Goal: Task Accomplishment & Management: Complete application form

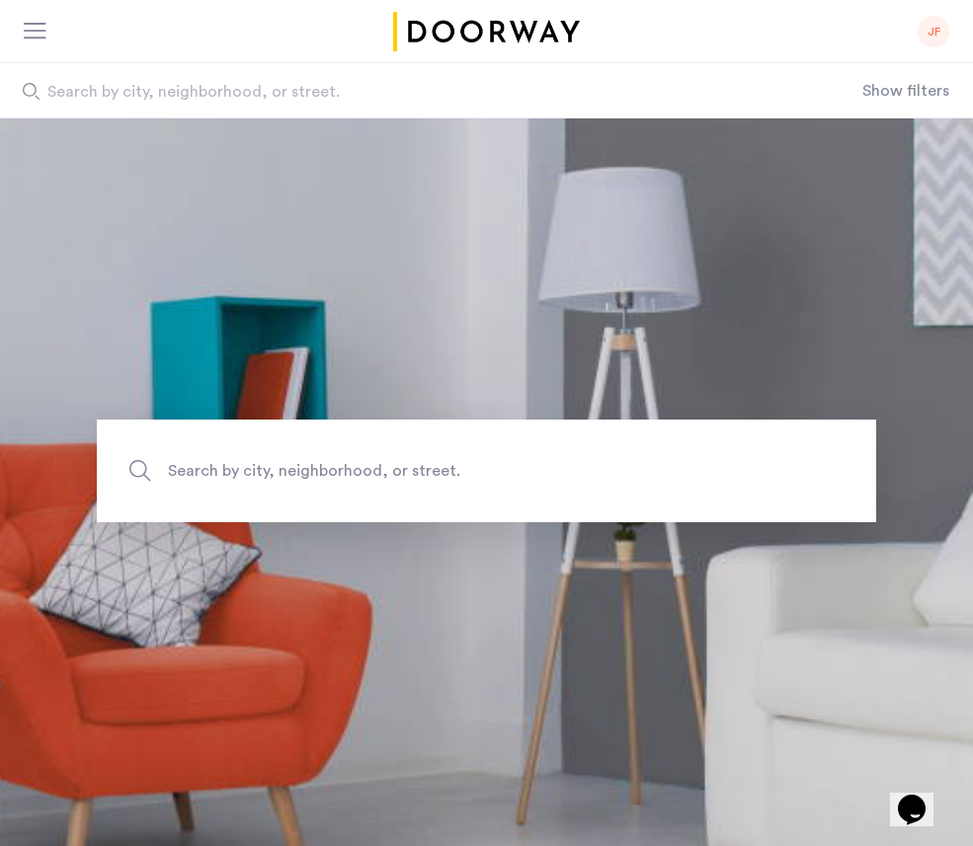
click at [41, 43] on div at bounding box center [41, 32] width 35 height 32
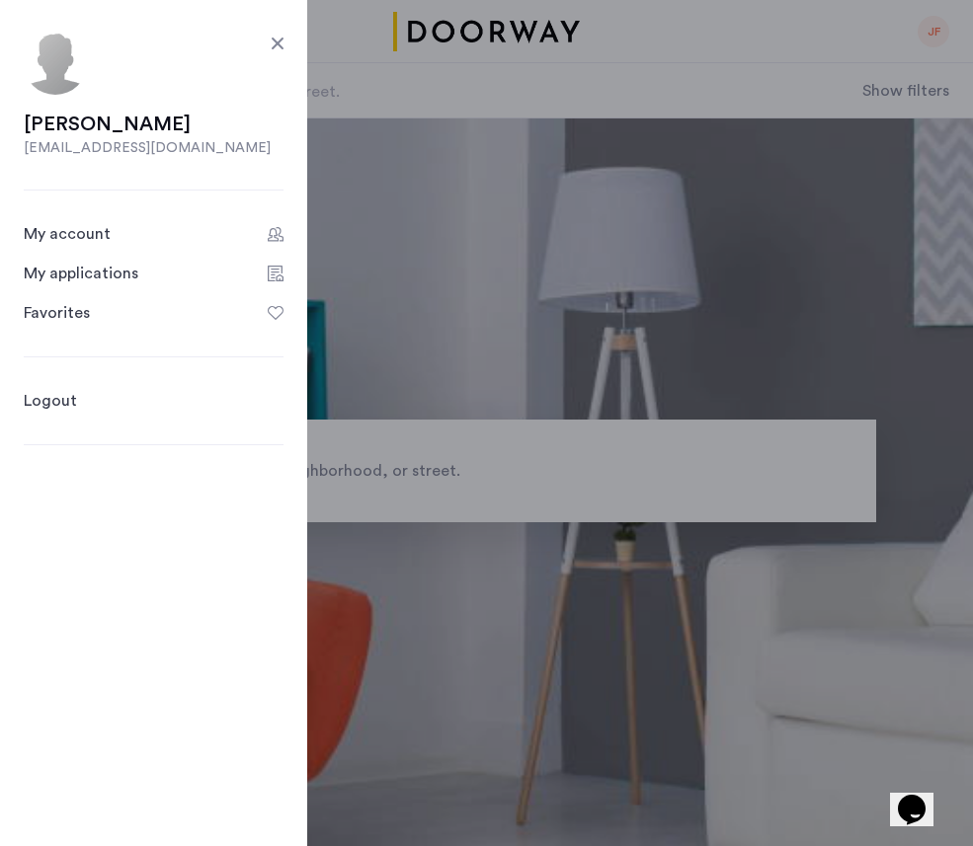
click at [108, 274] on div "My applications" at bounding box center [81, 274] width 115 height 24
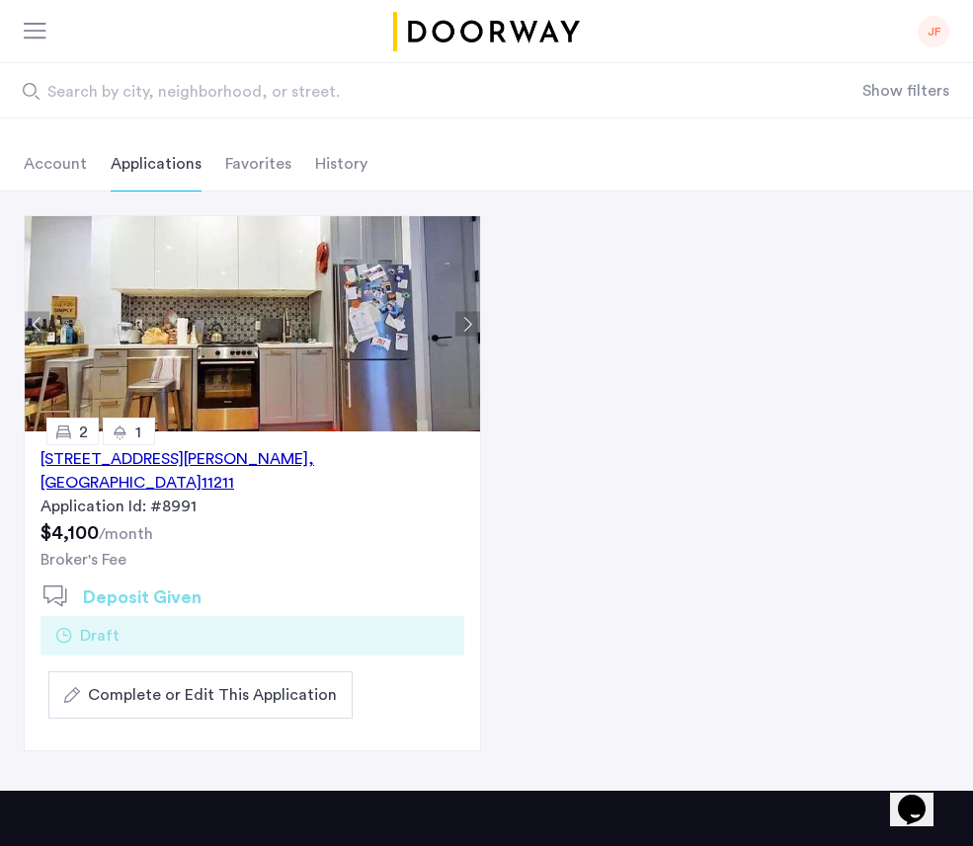
scroll to position [85, 0]
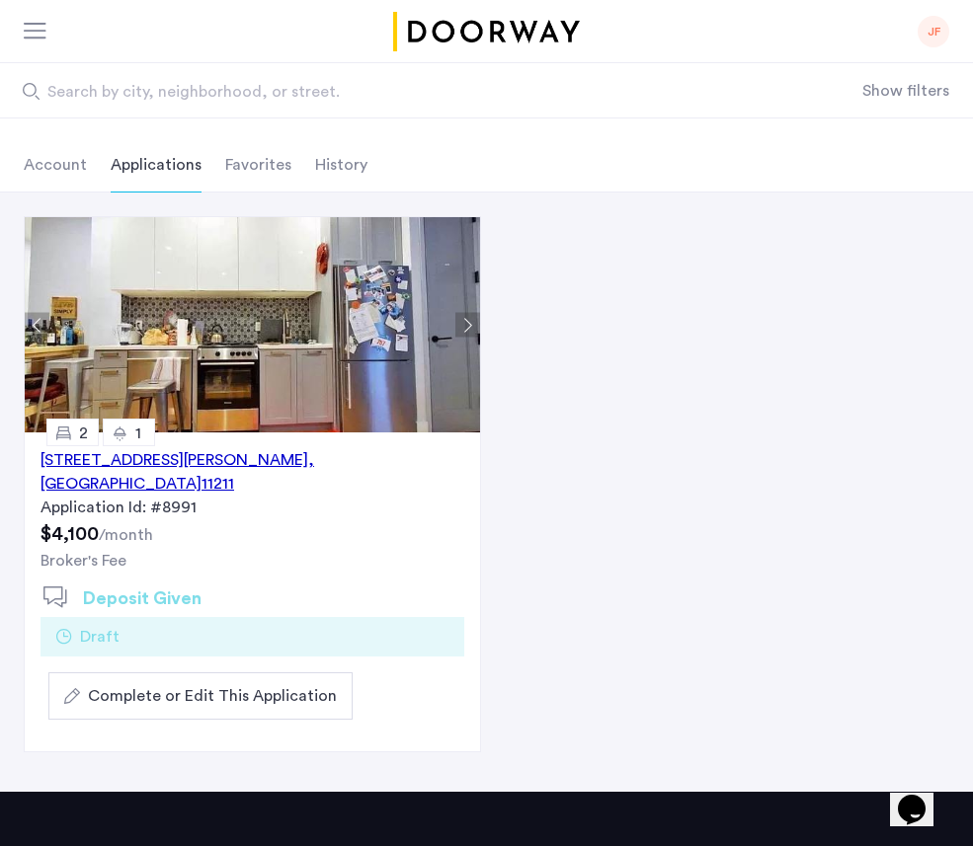
click at [235, 672] on button "Complete or Edit This Application" at bounding box center [200, 695] width 304 height 47
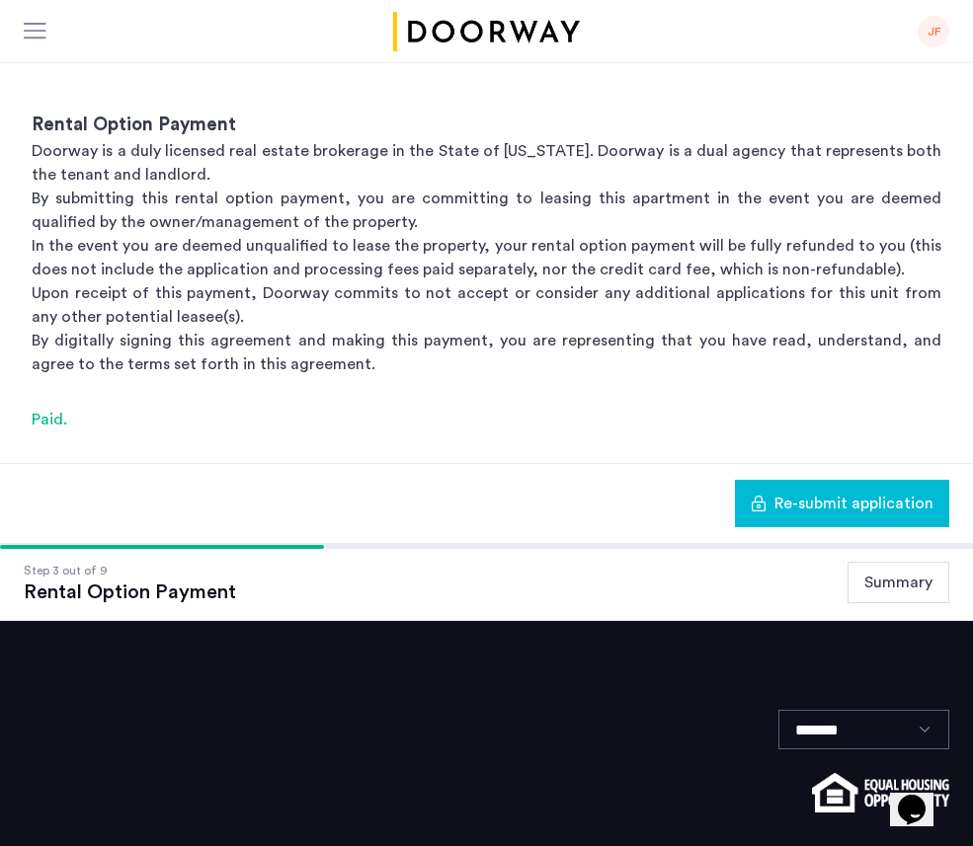
scroll to position [264, 0]
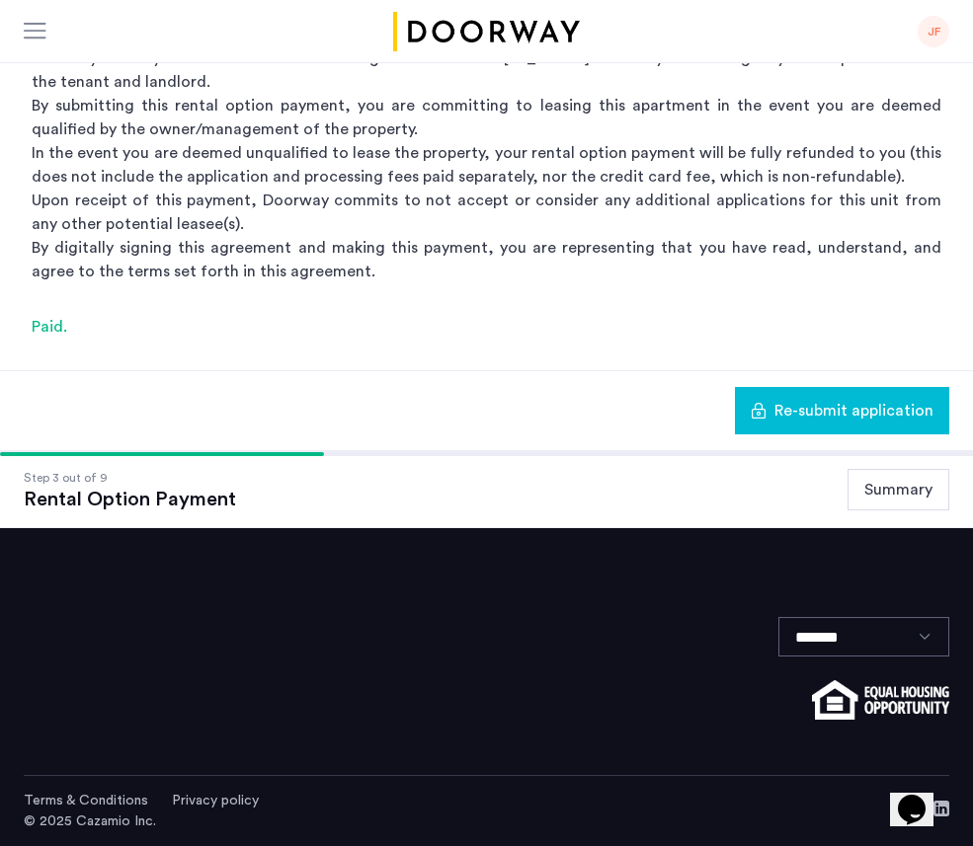
click at [896, 476] on button "Summary" at bounding box center [898, 489] width 102 height 41
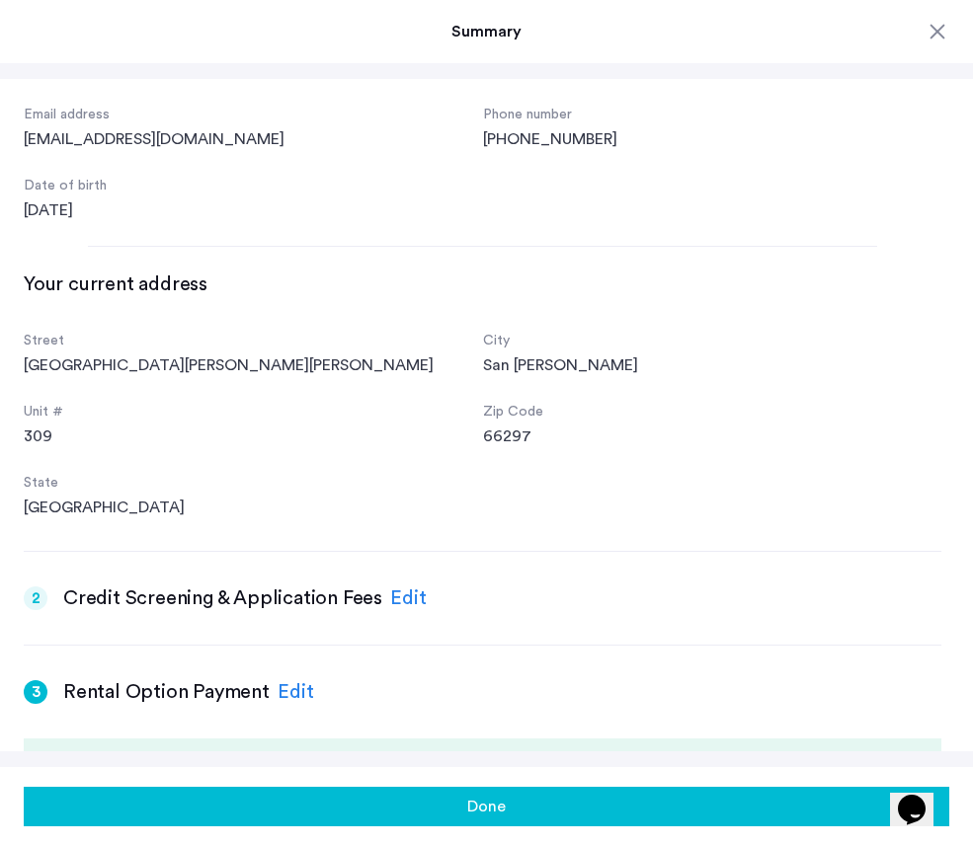
scroll to position [204, 0]
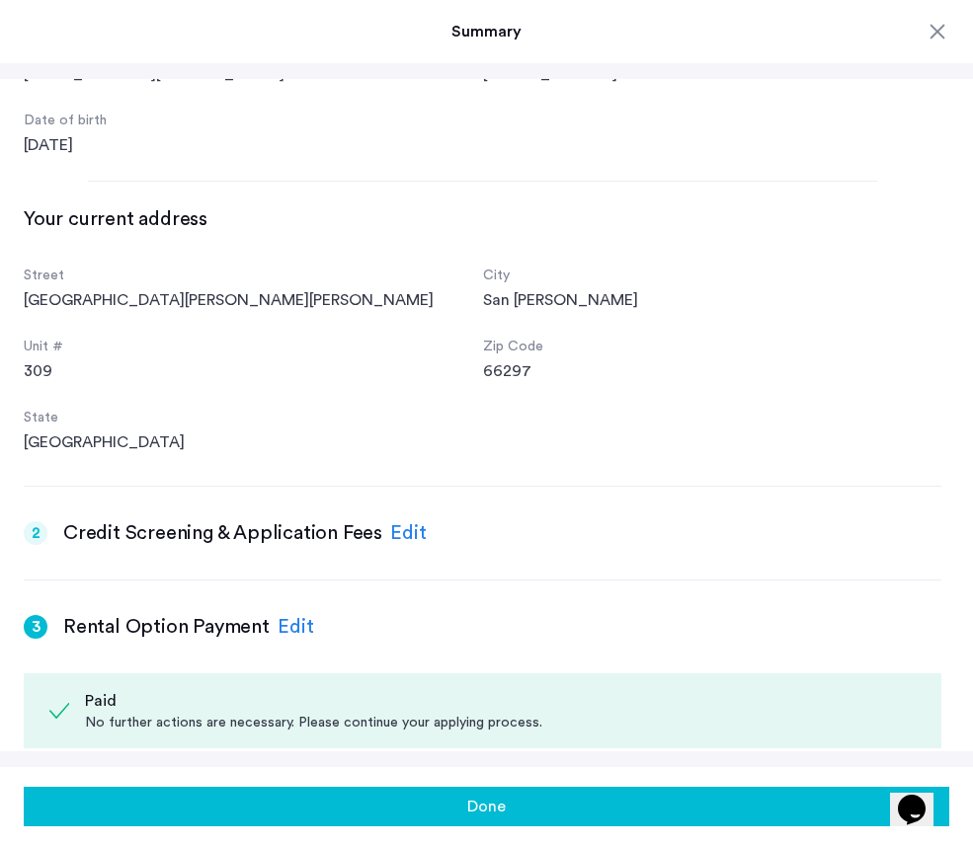
click at [408, 533] on div "Edit" at bounding box center [408, 533] width 37 height 30
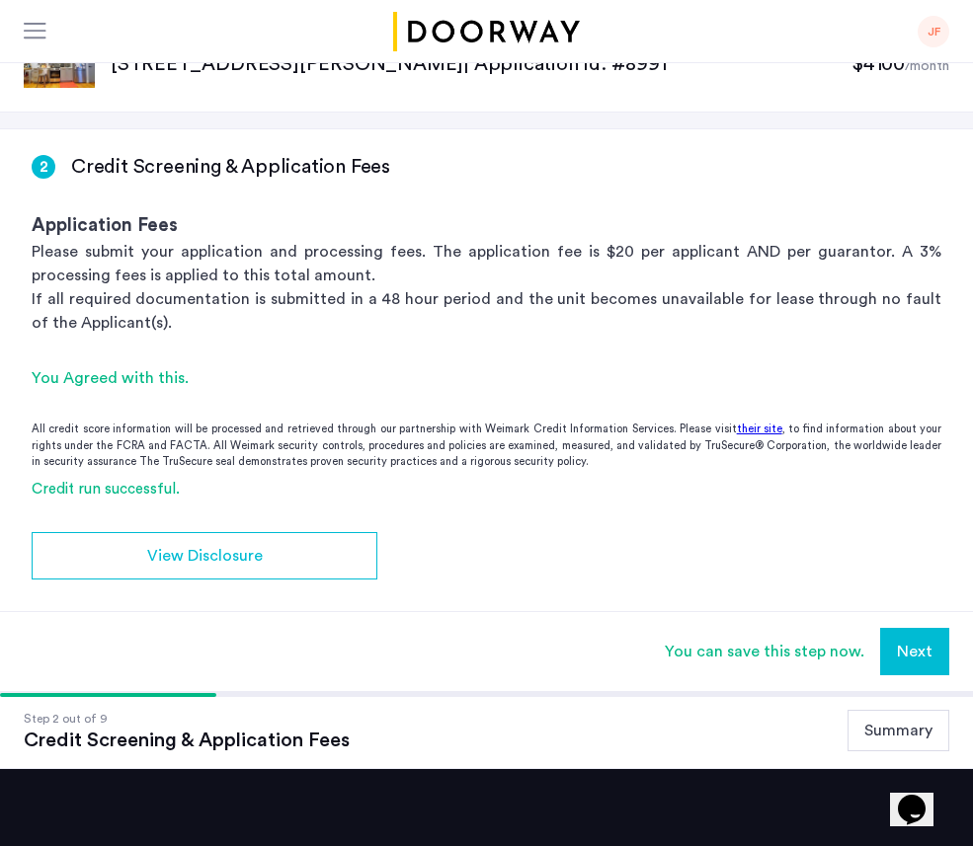
scroll to position [0, 0]
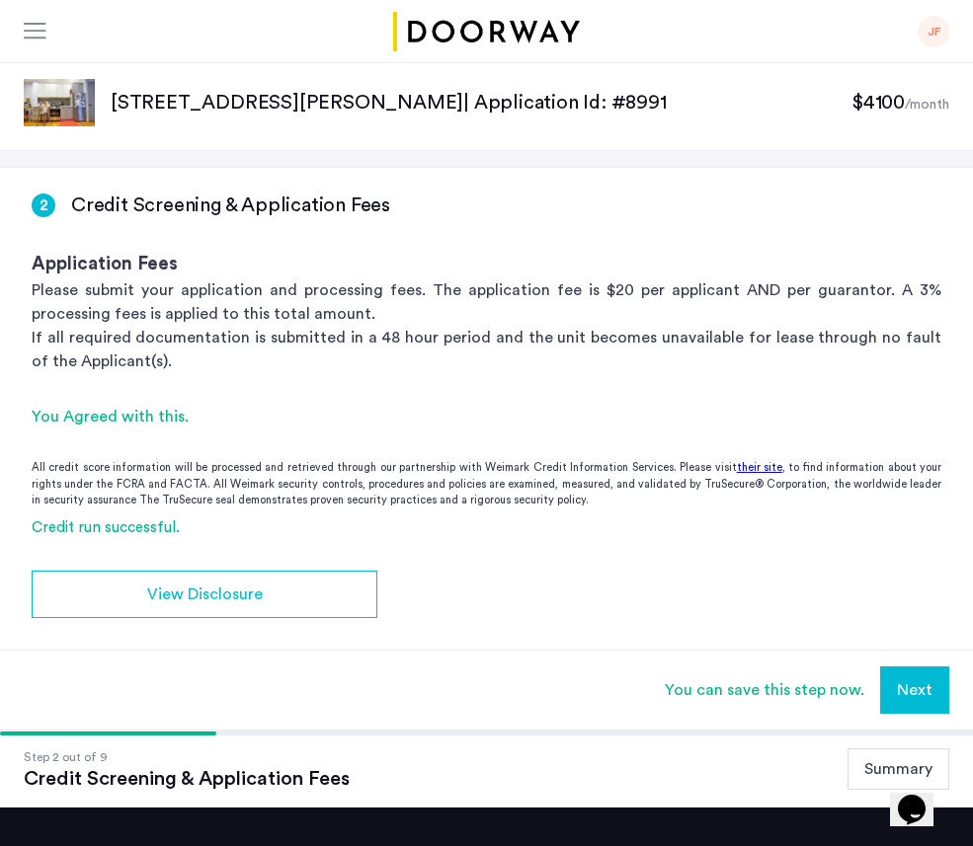
click at [869, 762] on button "Summary" at bounding box center [898, 769] width 102 height 41
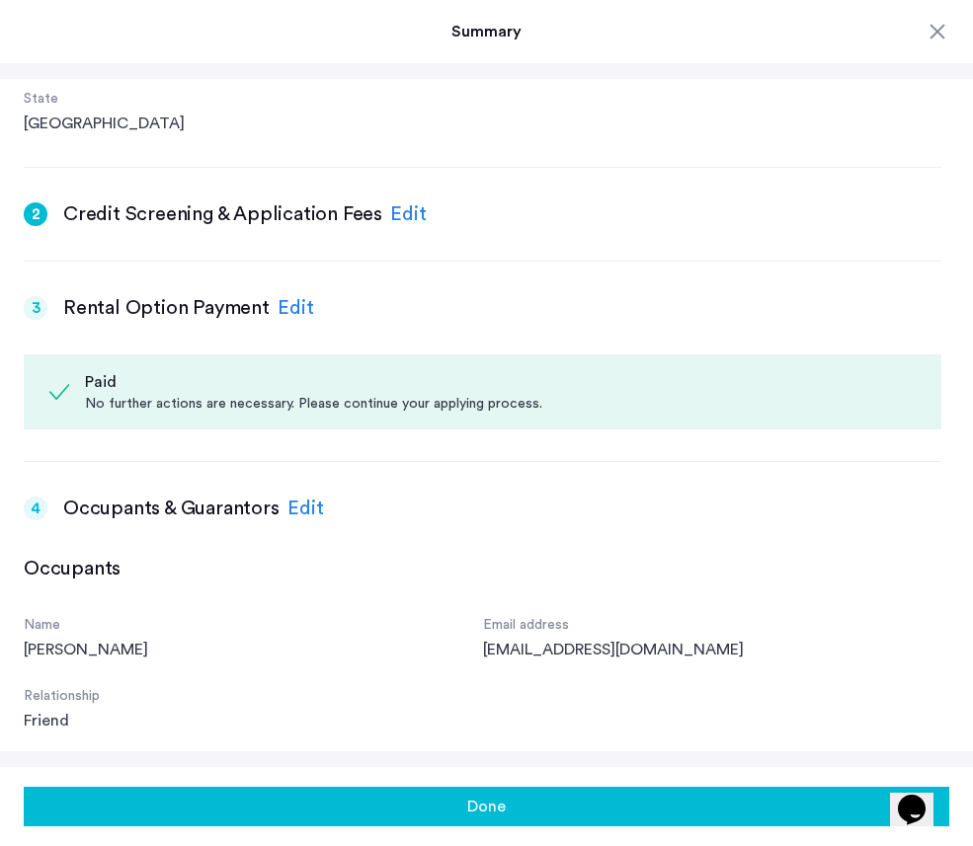
scroll to position [522, 0]
click at [256, 310] on h3 "Rental Option Payment" at bounding box center [166, 309] width 206 height 28
click at [289, 309] on div "Edit" at bounding box center [295, 309] width 37 height 30
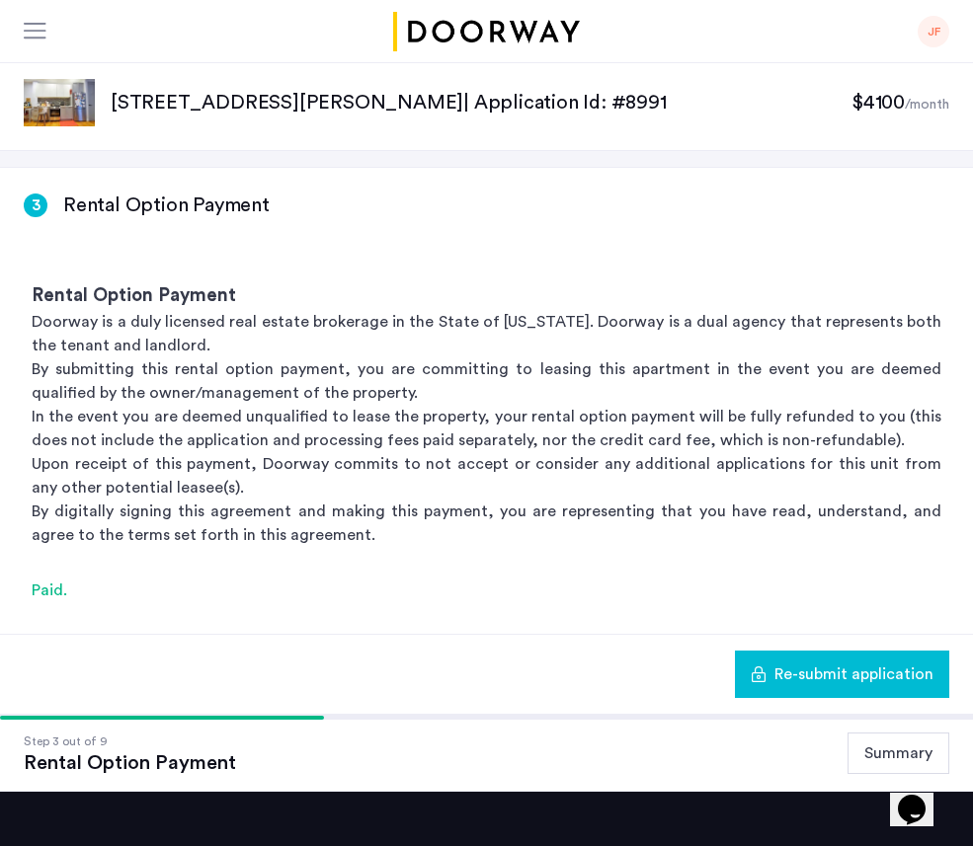
click at [857, 751] on button "Summary" at bounding box center [898, 753] width 102 height 41
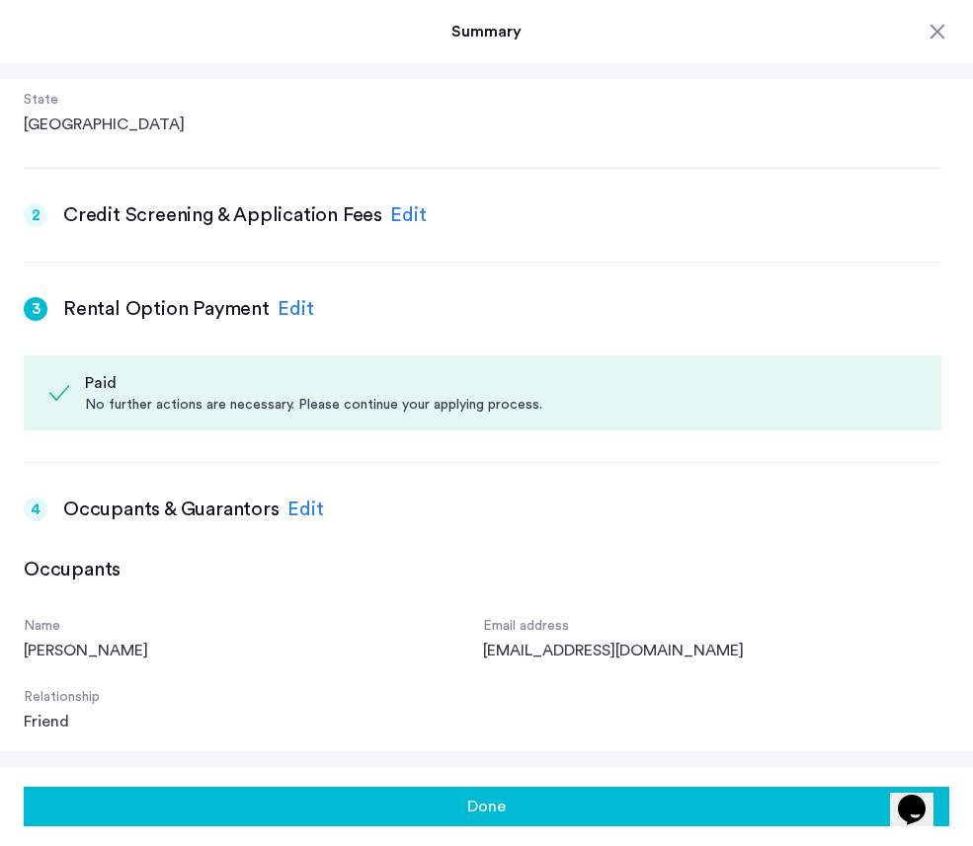
click at [403, 210] on div "Edit" at bounding box center [408, 215] width 37 height 30
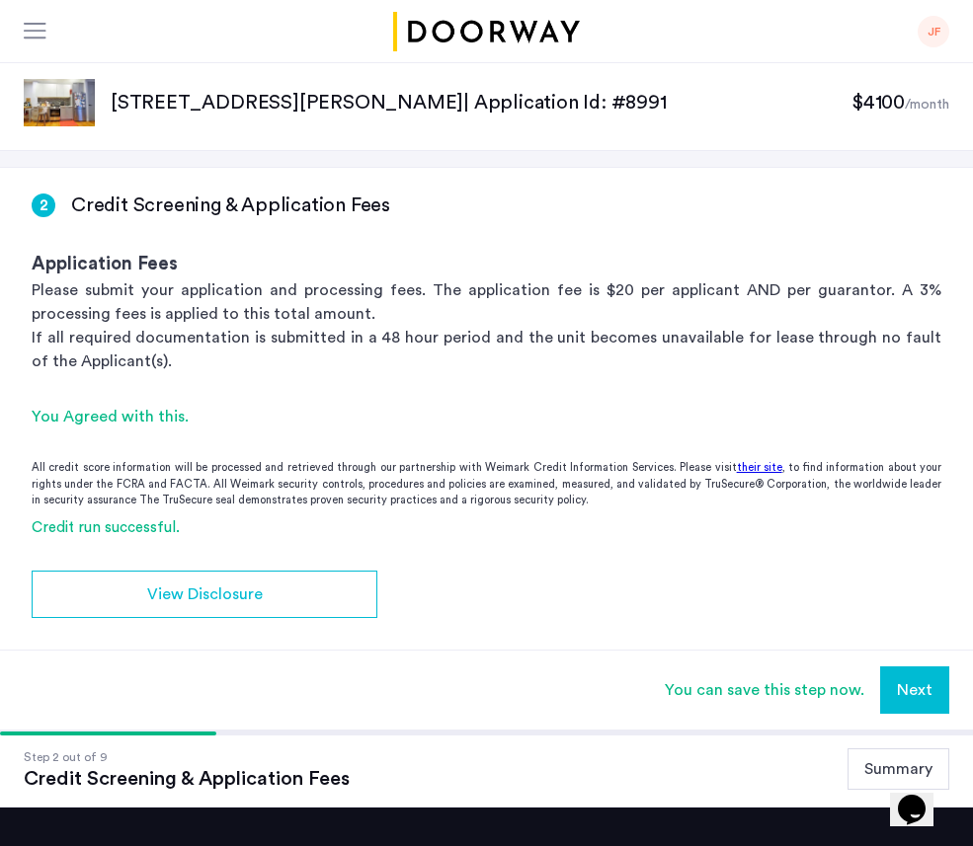
click at [864, 759] on button "Summary" at bounding box center [898, 769] width 102 height 41
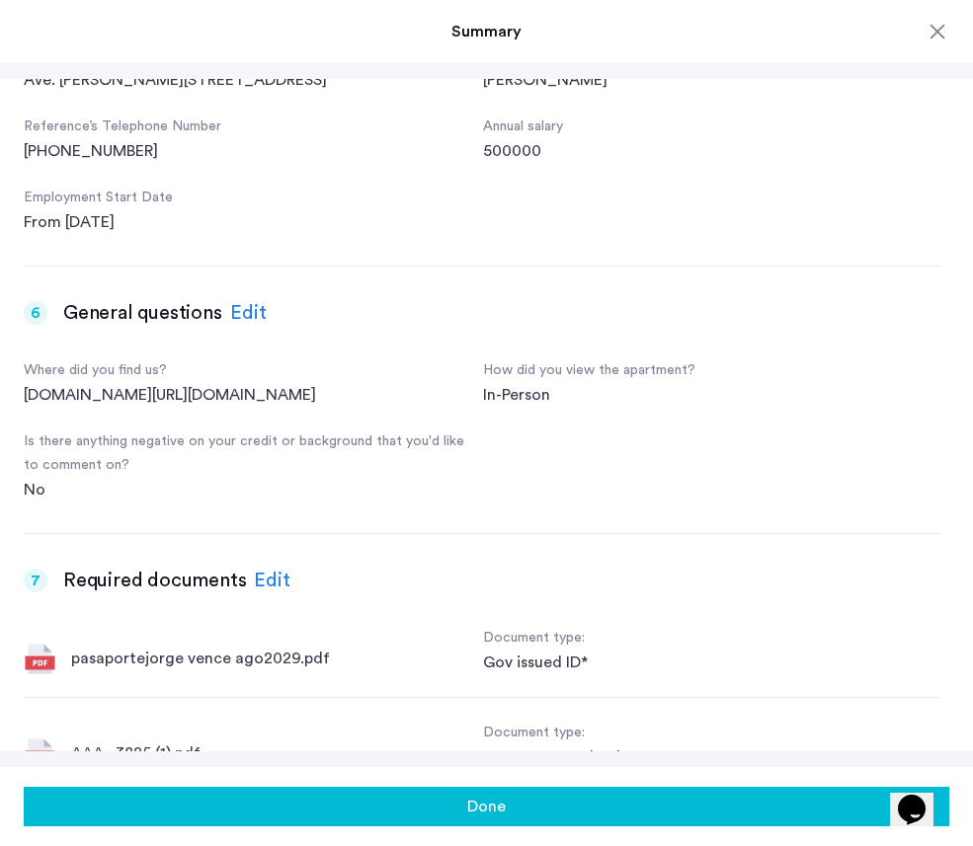
scroll to position [1835, 0]
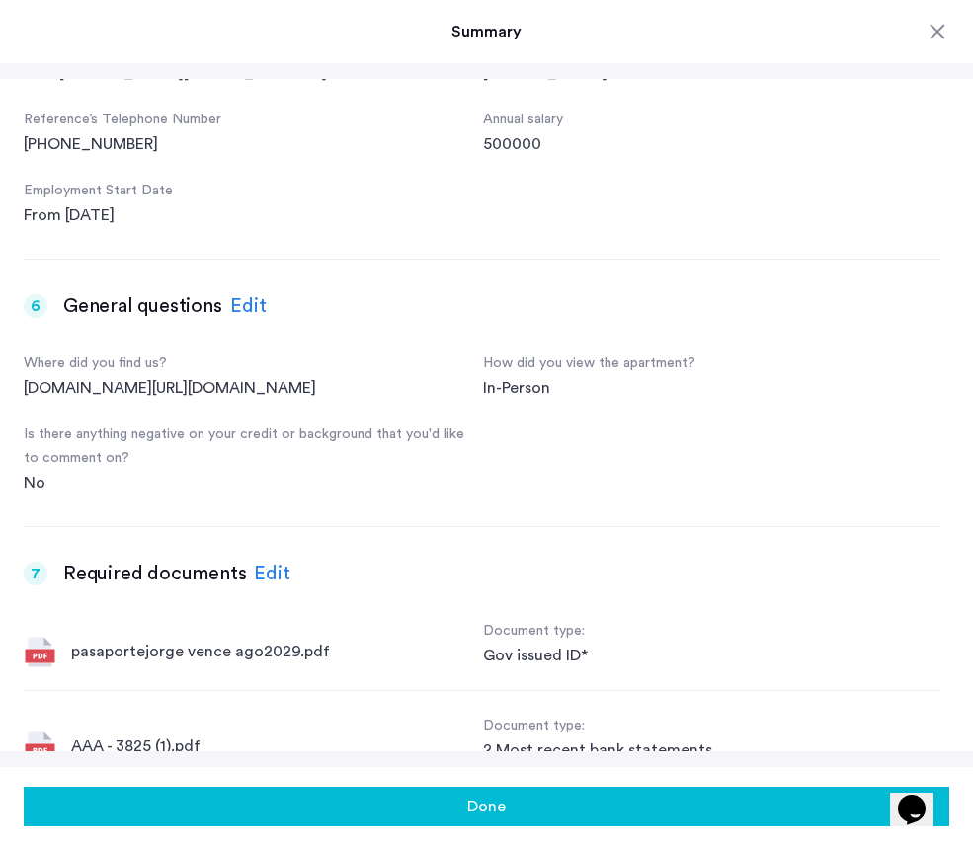
click at [267, 589] on div "Edit" at bounding box center [272, 574] width 37 height 30
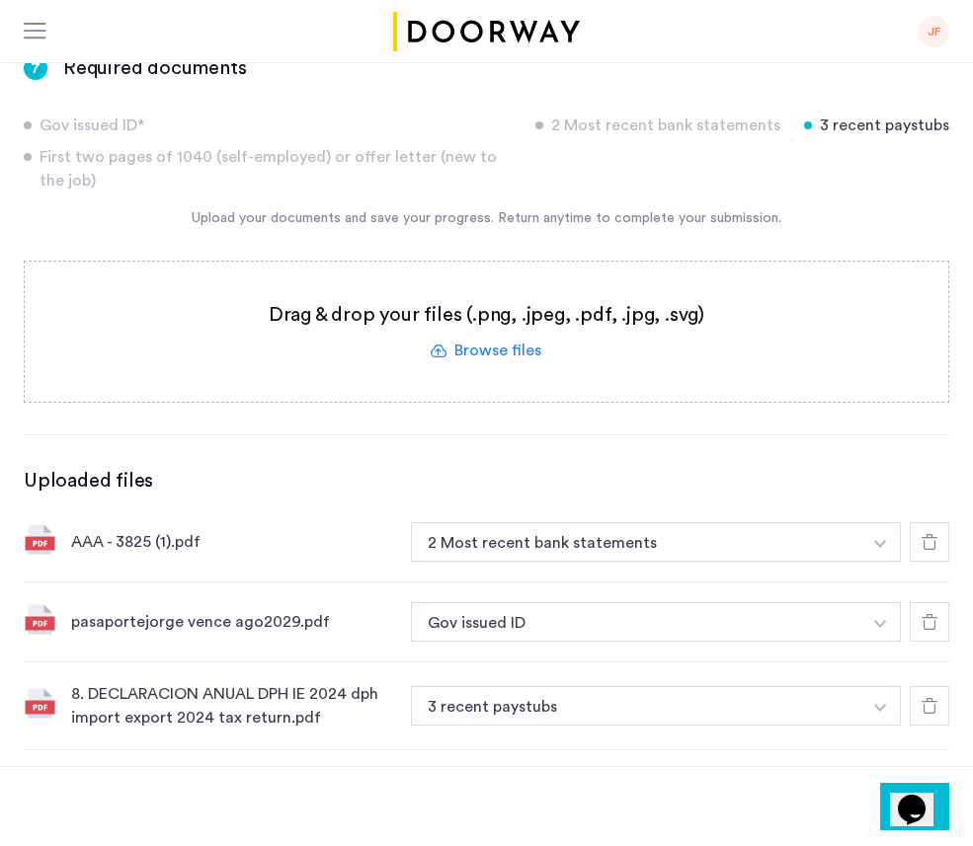
scroll to position [195, 0]
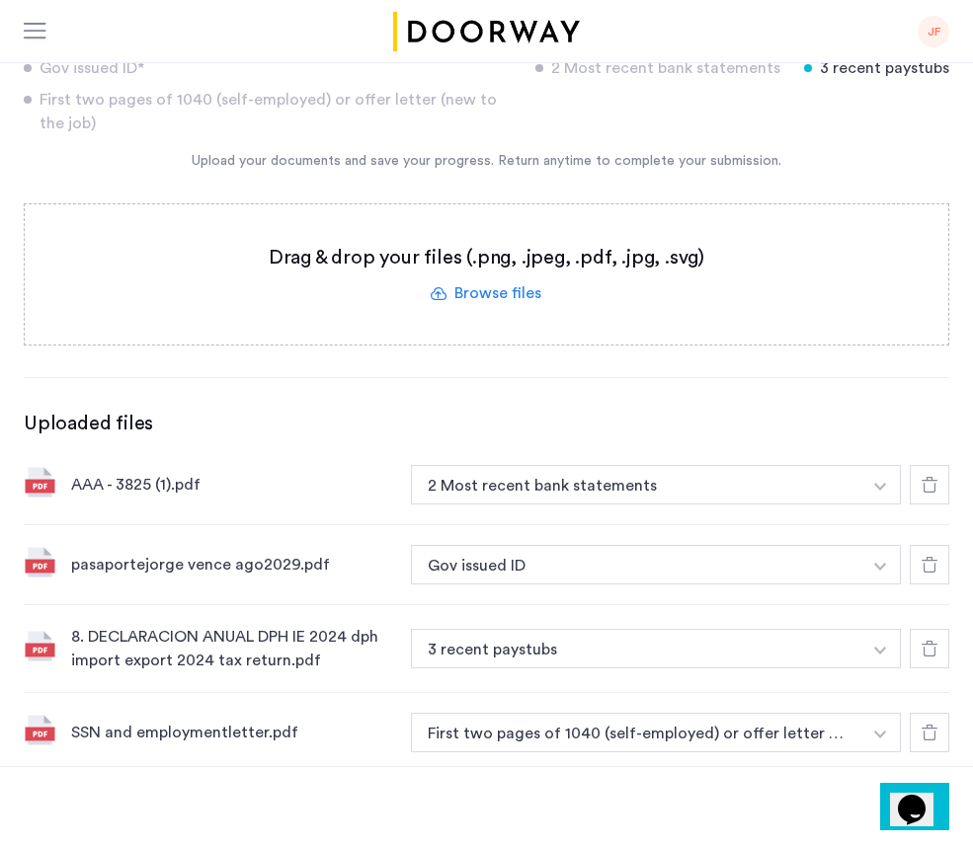
click at [929, 498] on div at bounding box center [928, 484] width 39 height 39
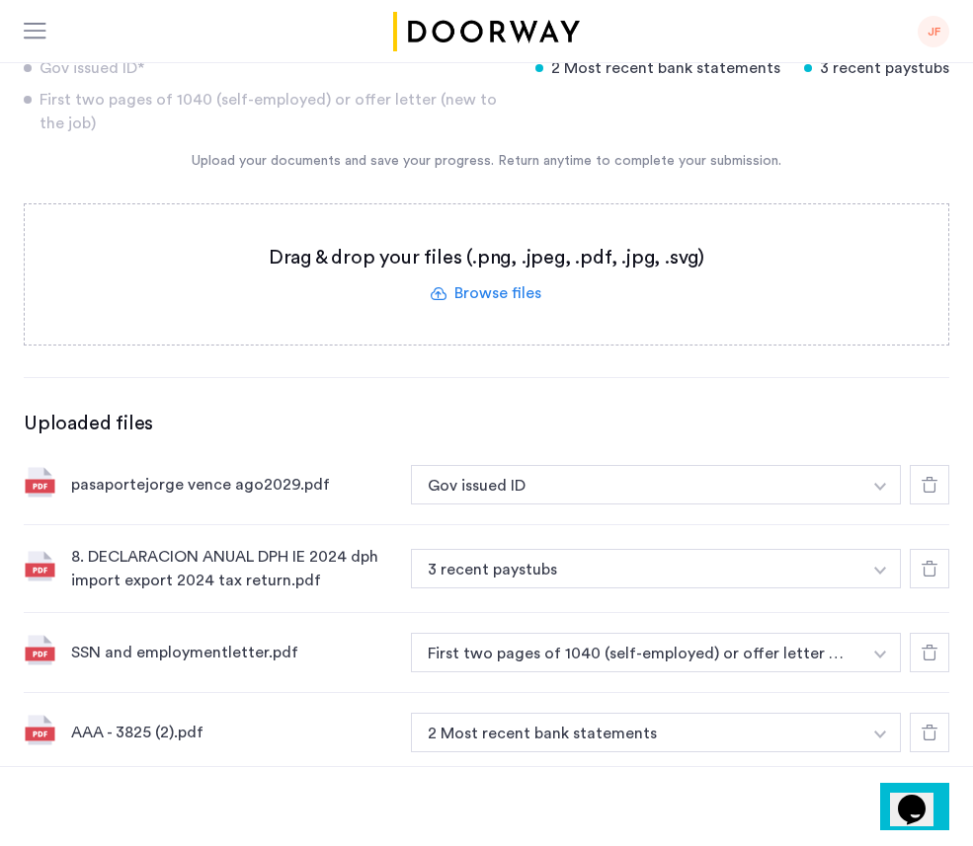
click at [929, 498] on div at bounding box center [928, 484] width 39 height 39
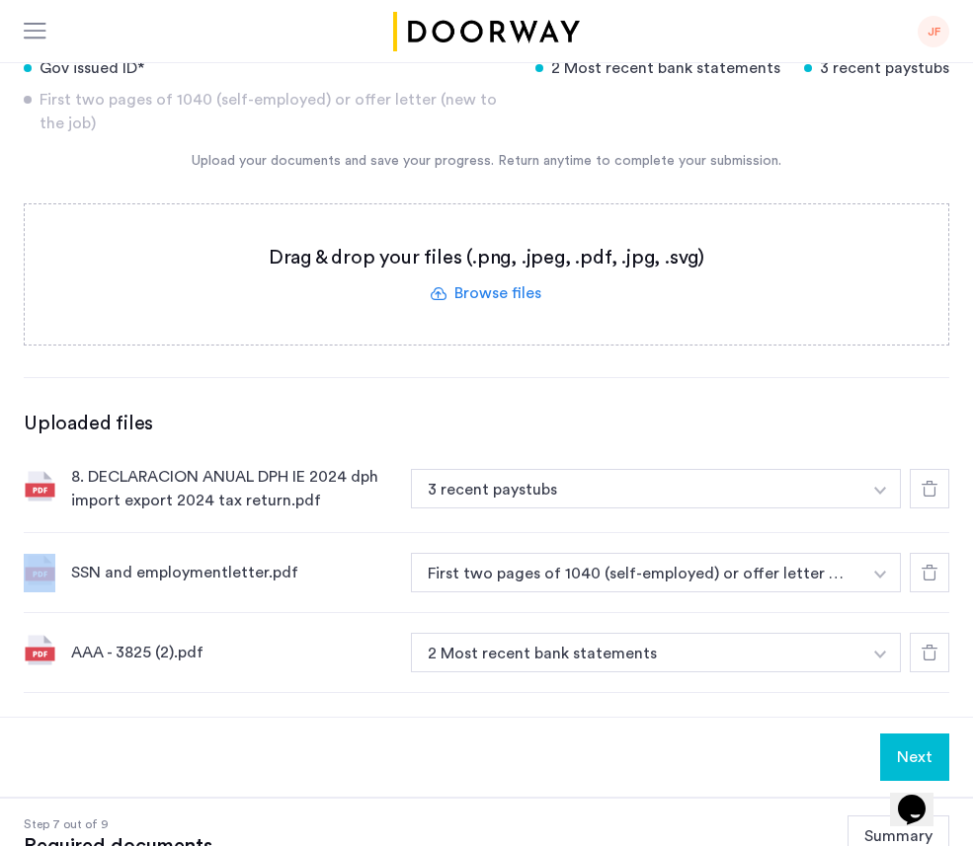
click at [929, 498] on div at bounding box center [928, 488] width 39 height 39
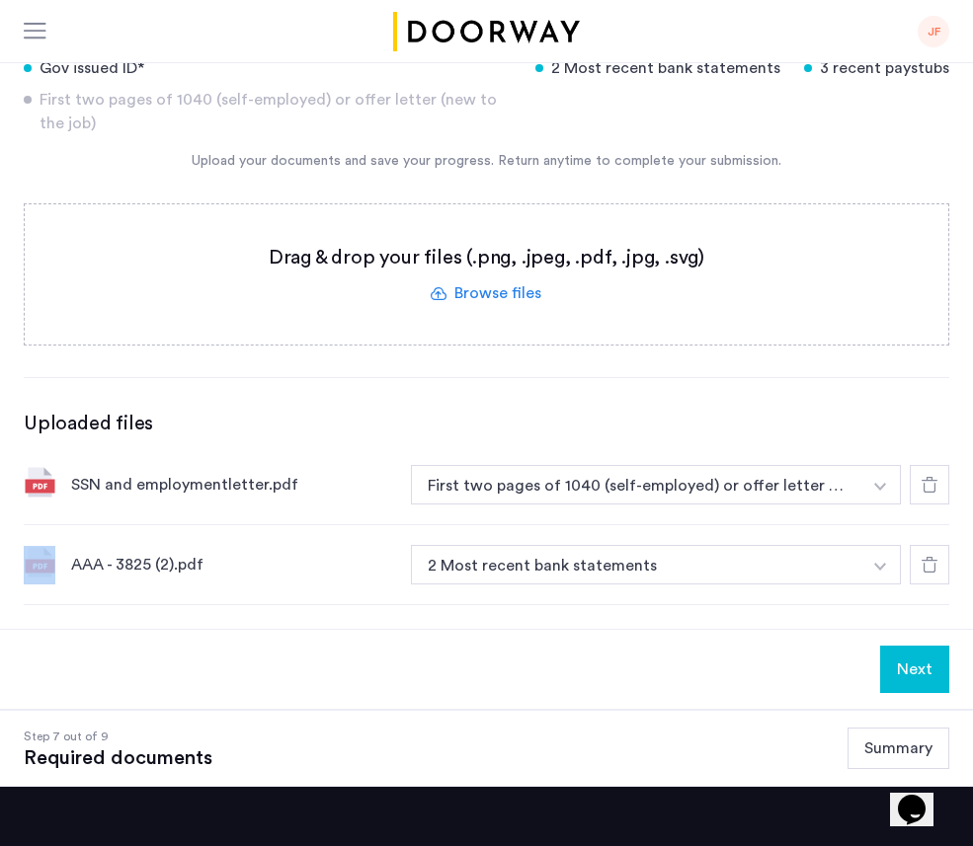
click at [929, 498] on div at bounding box center [928, 484] width 39 height 39
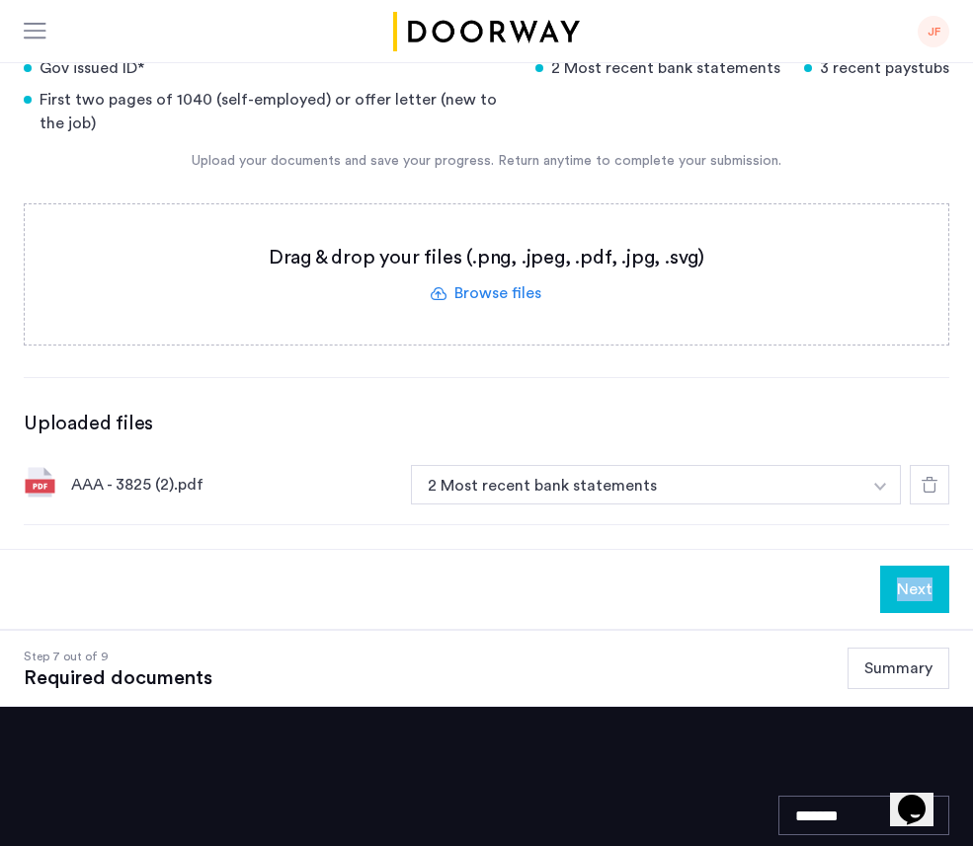
click at [929, 498] on div at bounding box center [928, 484] width 39 height 39
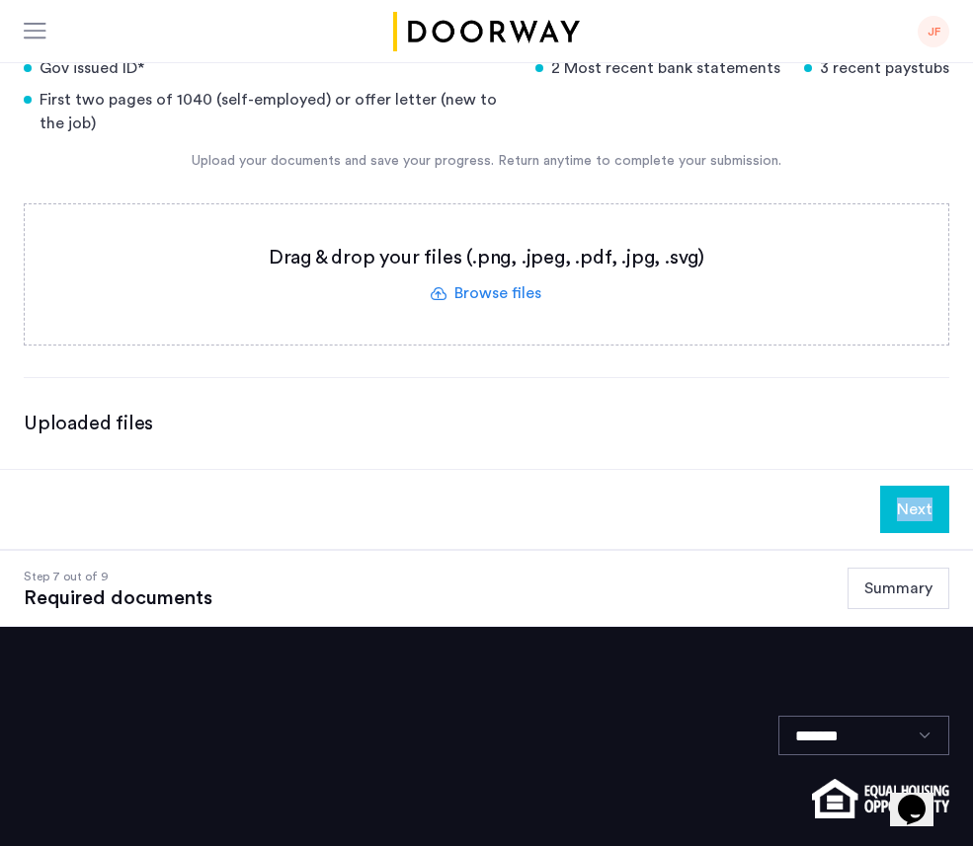
click at [919, 512] on button "Next" at bounding box center [914, 509] width 69 height 47
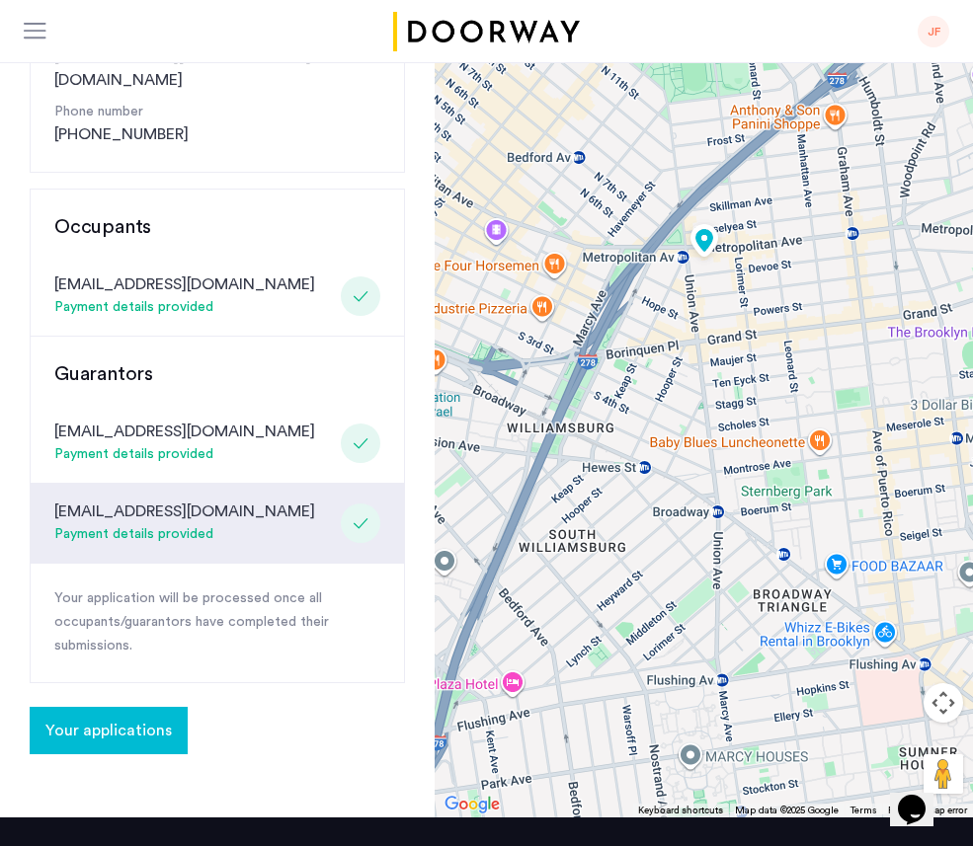
scroll to position [354, 0]
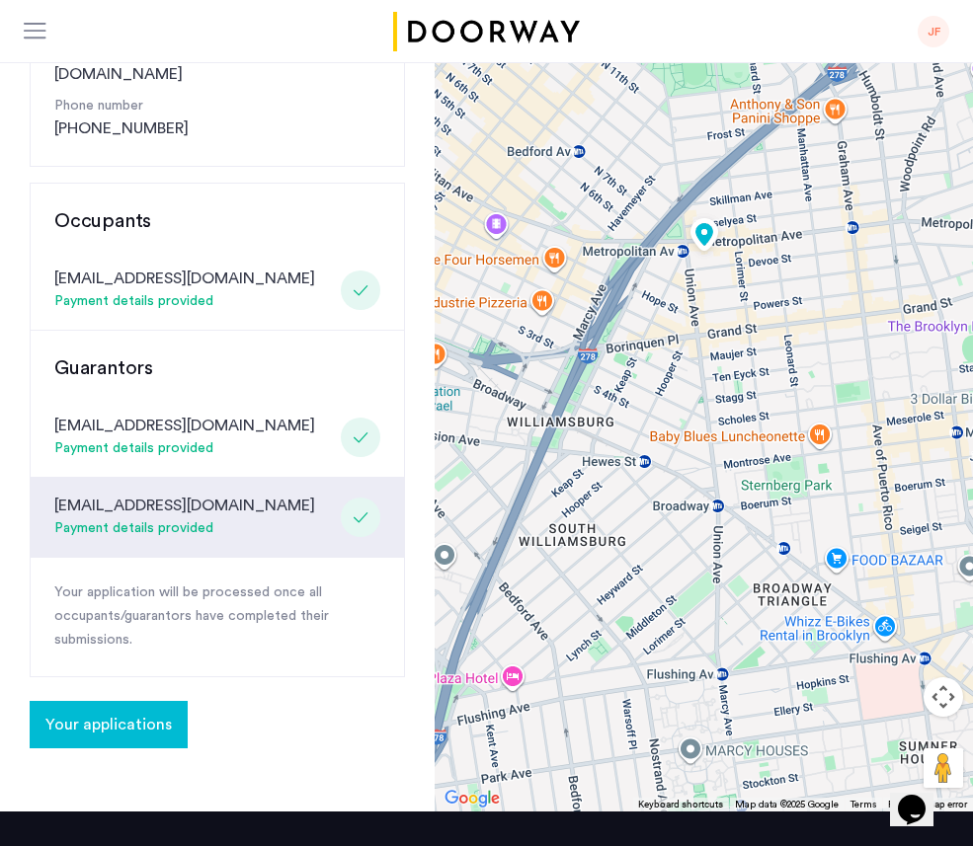
click at [111, 713] on span "Your applications" at bounding box center [108, 725] width 126 height 24
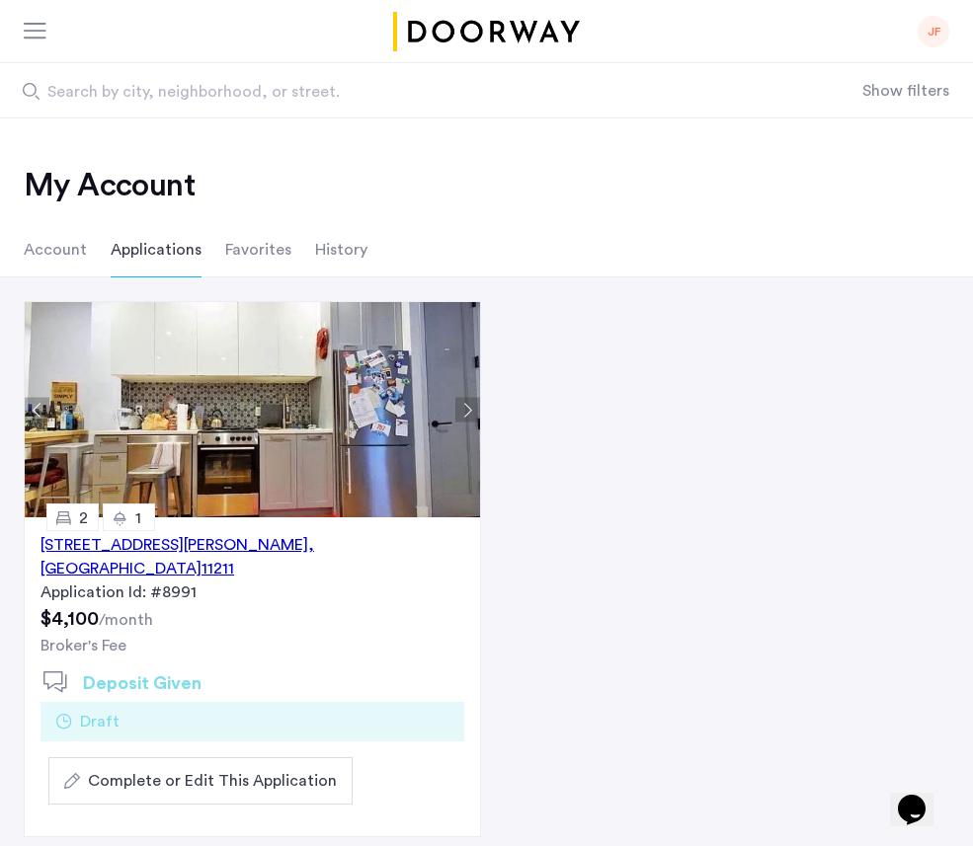
click at [220, 532] on div "[STREET_ADDRESS][PERSON_NAME] Application Id: #8991 $4,100 /month Broker's Fee …" at bounding box center [252, 589] width 455 height 145
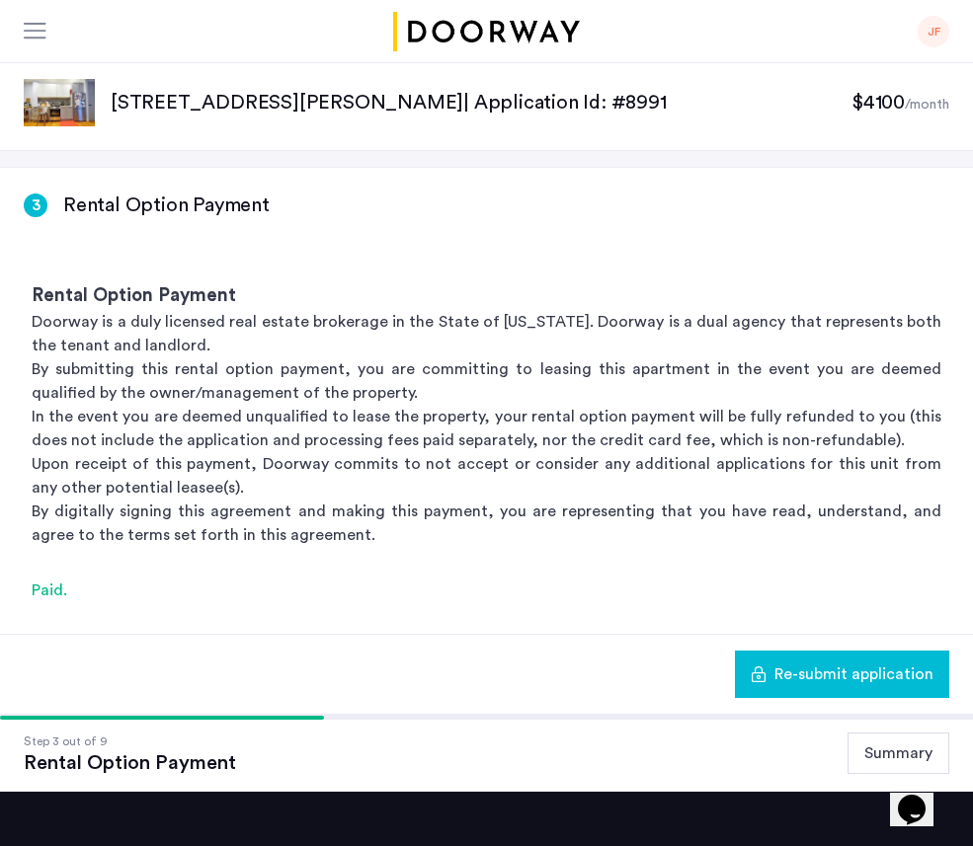
click at [856, 751] on button "Summary" at bounding box center [898, 753] width 102 height 41
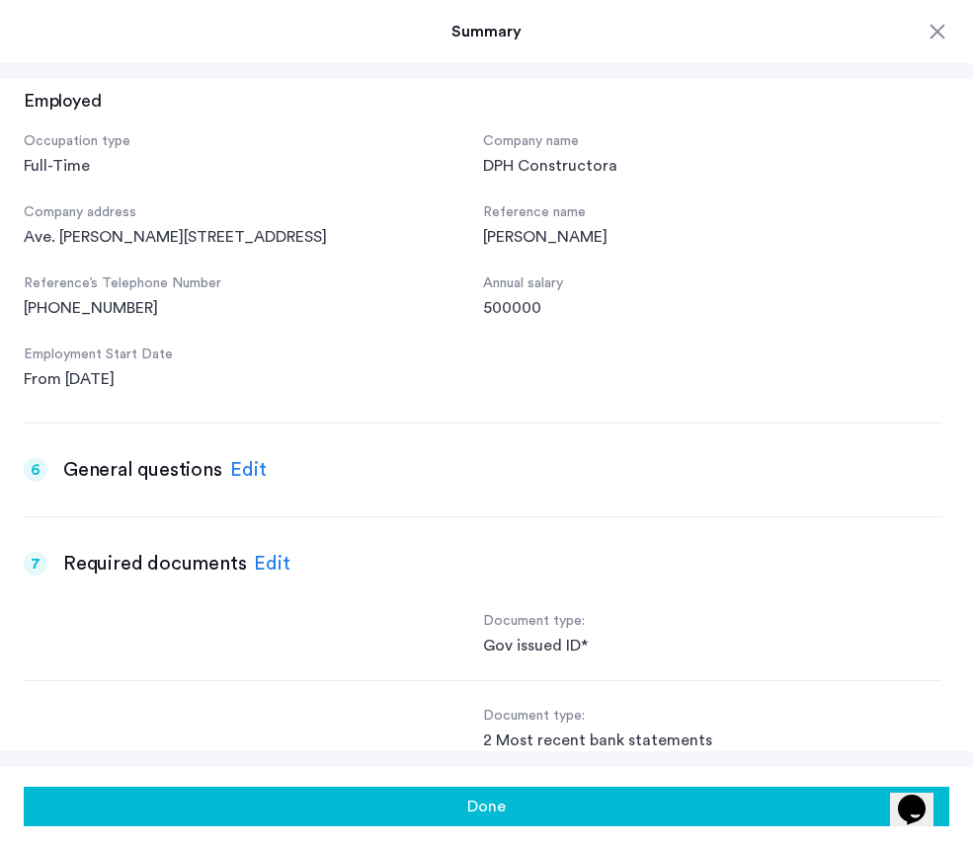
scroll to position [1673, 0]
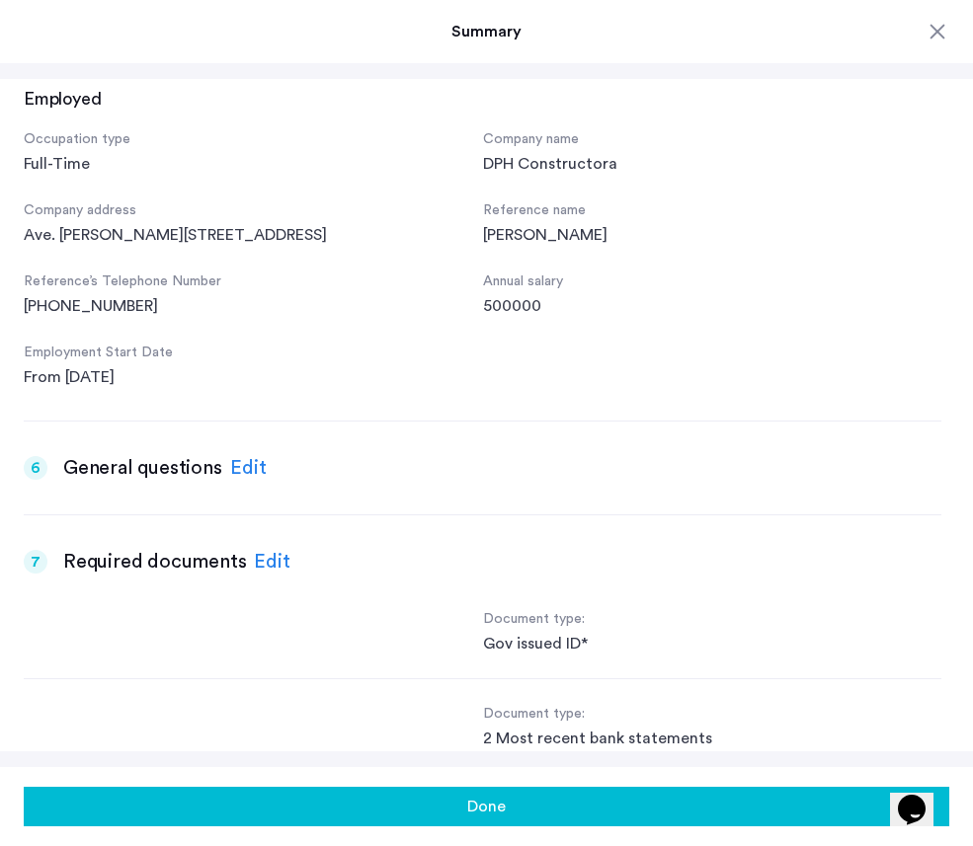
click at [270, 577] on div "Edit" at bounding box center [272, 562] width 37 height 30
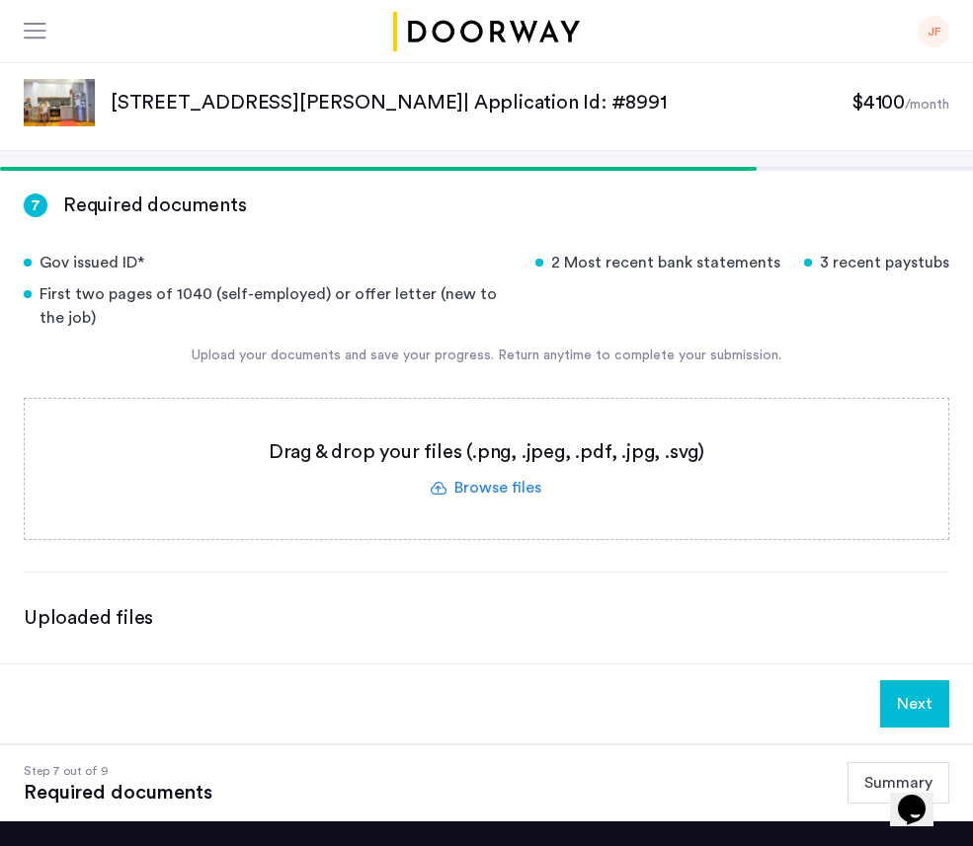
click at [858, 785] on button "Summary" at bounding box center [898, 782] width 102 height 41
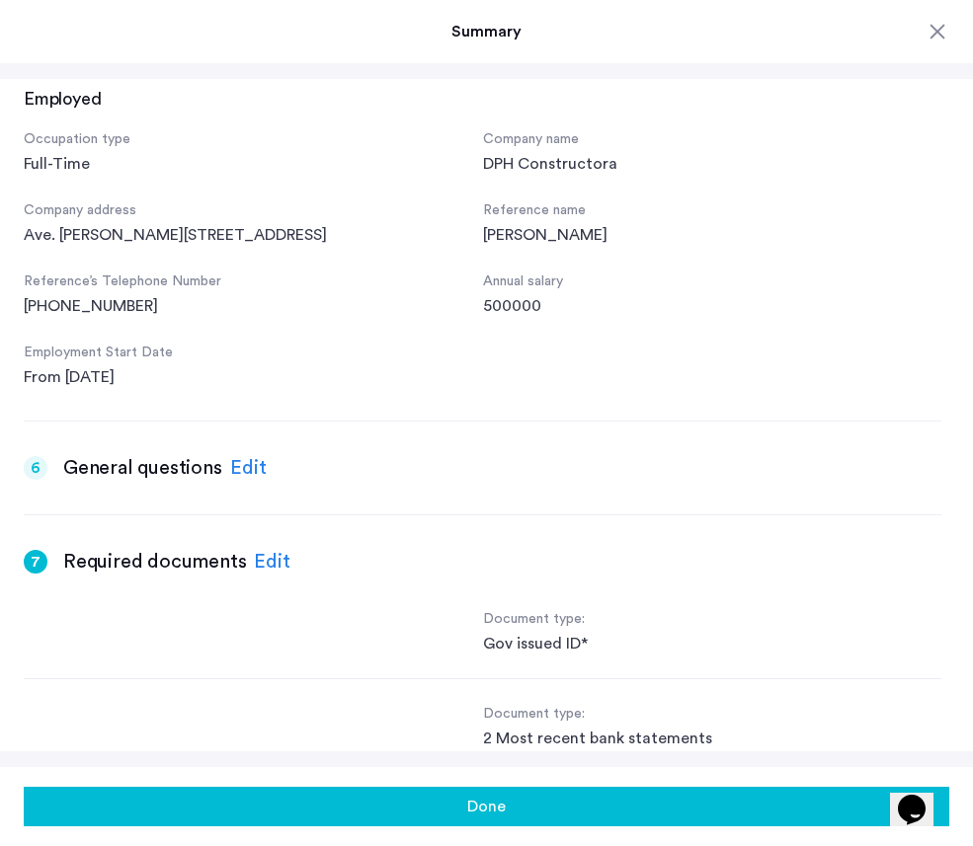
click at [242, 483] on div "Edit" at bounding box center [248, 468] width 37 height 30
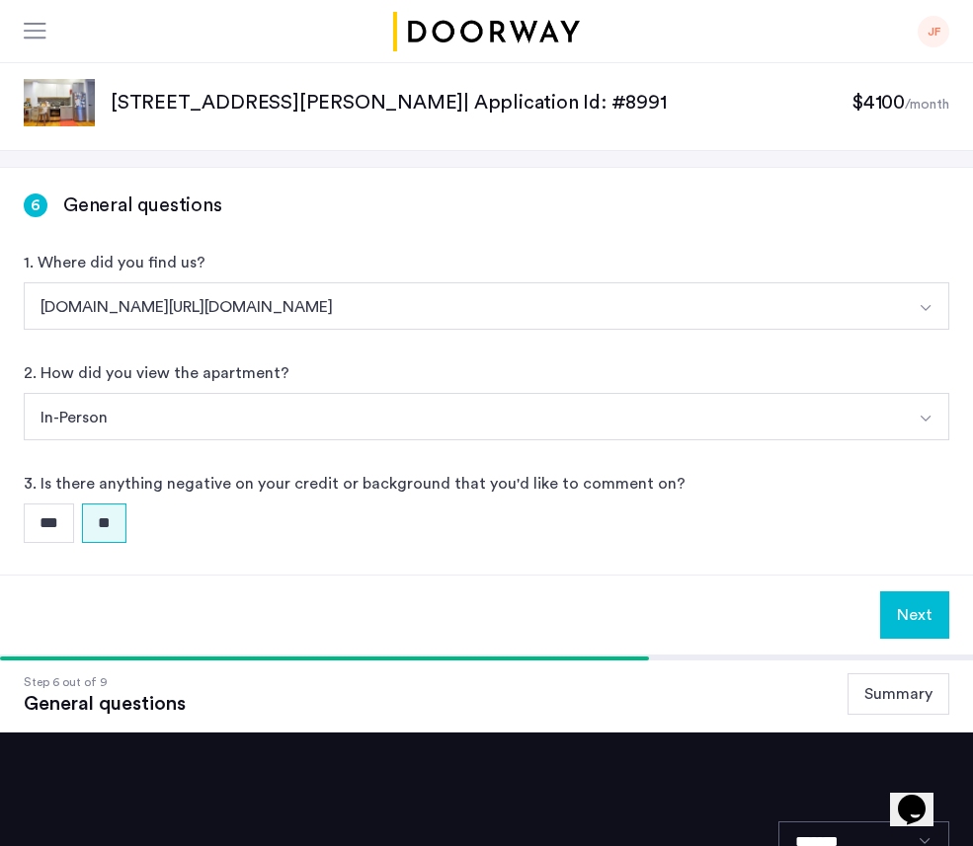
click at [871, 695] on button "Summary" at bounding box center [898, 693] width 102 height 41
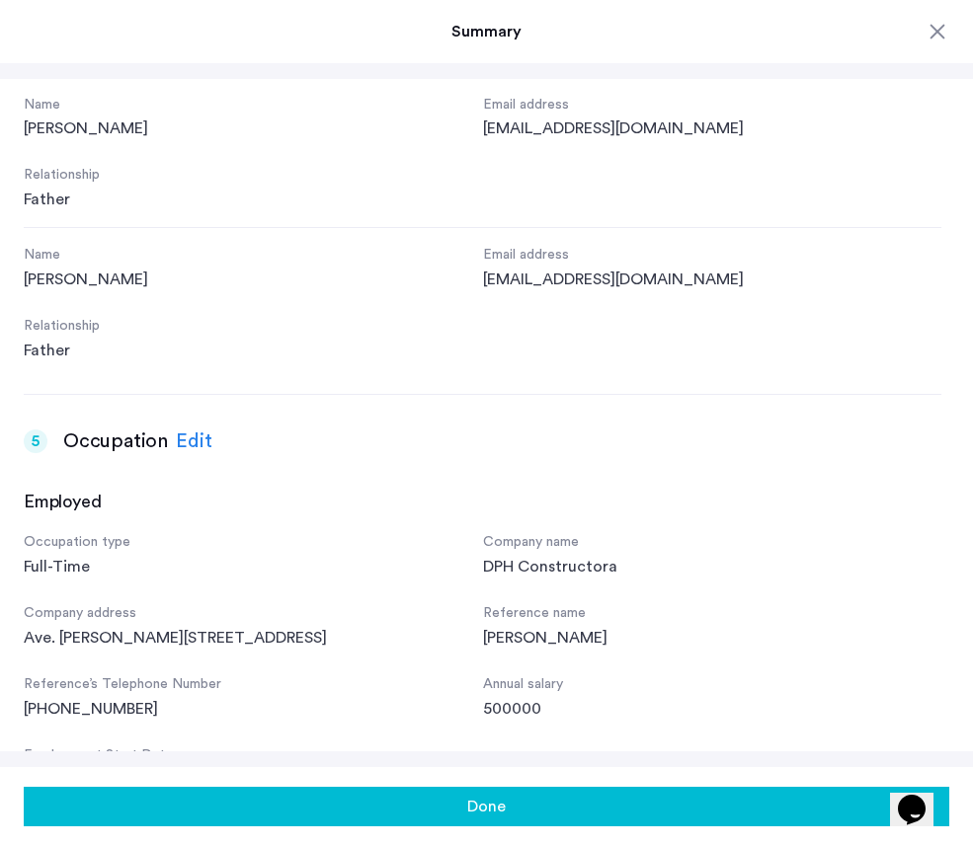
scroll to position [1266, 0]
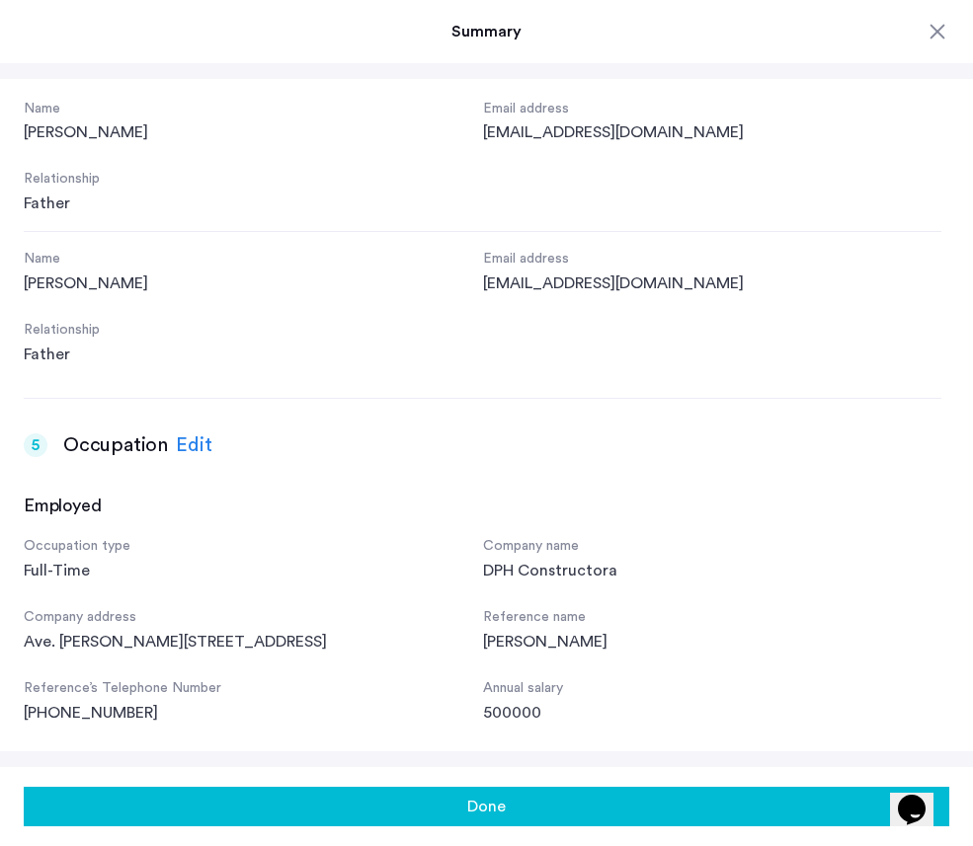
click at [192, 441] on div "Edit" at bounding box center [194, 446] width 37 height 30
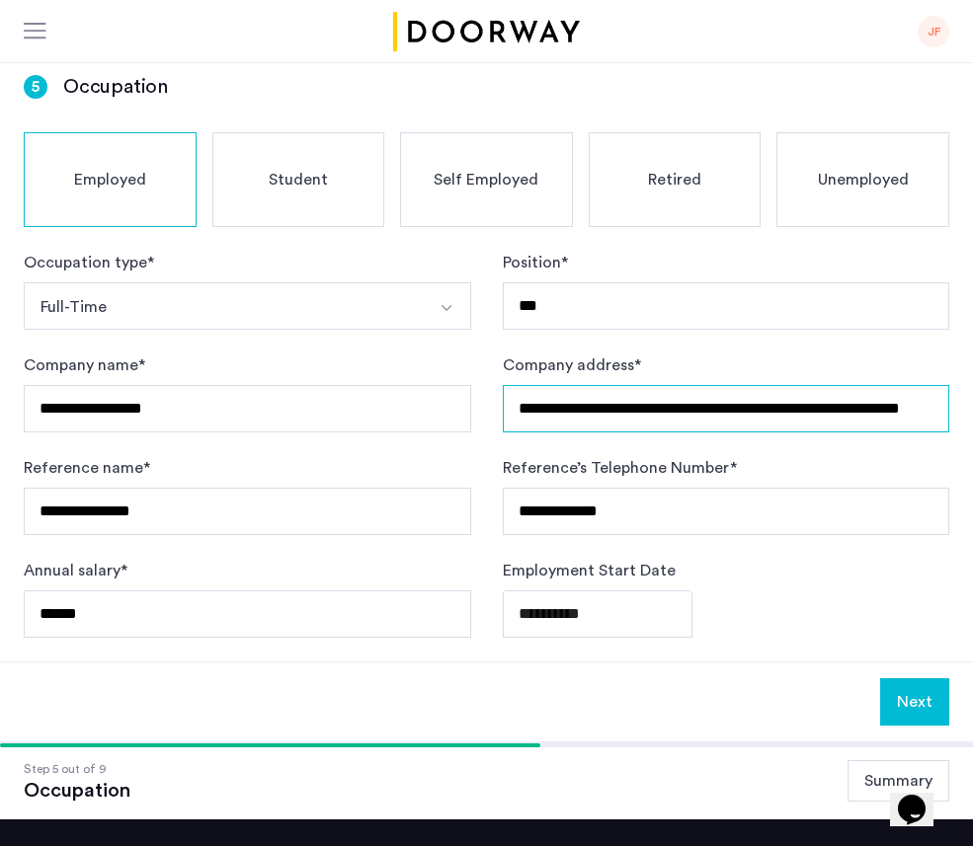
scroll to position [0, 55]
drag, startPoint x: 554, startPoint y: 408, endPoint x: 1006, endPoint y: 430, distance: 452.8
click at [972, 430] on html "**********" at bounding box center [486, 305] width 973 height 846
type input "***"
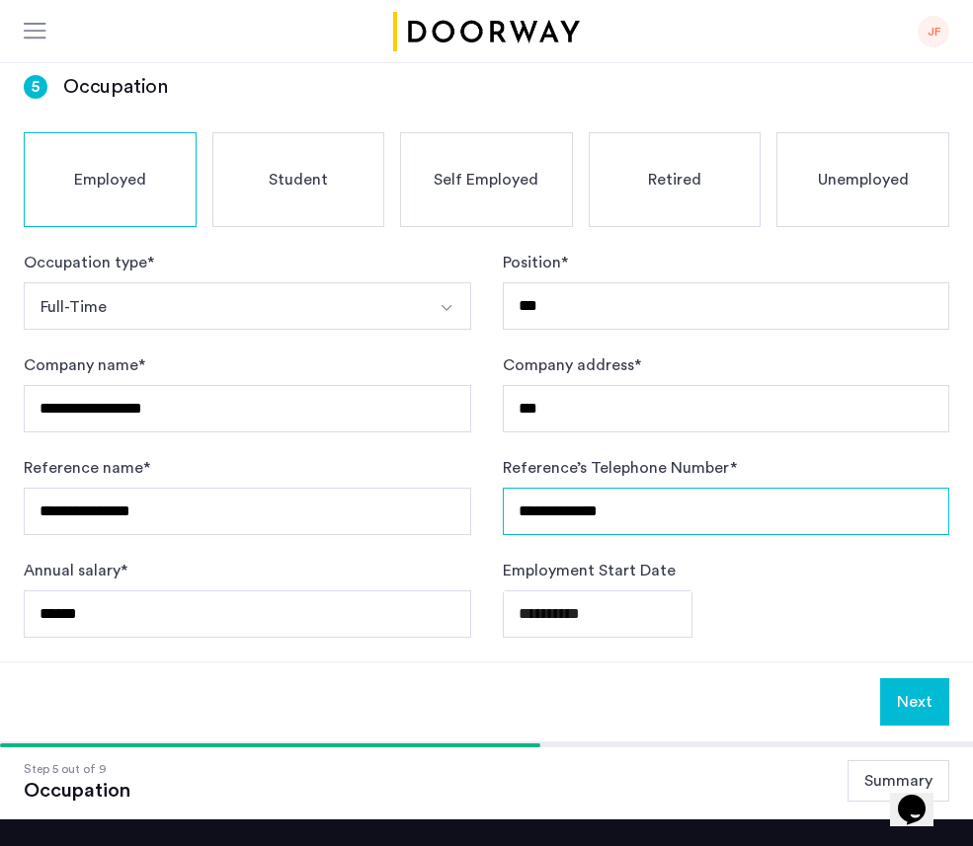
drag, startPoint x: 720, startPoint y: 520, endPoint x: 459, endPoint y: 467, distance: 266.1
click at [459, 467] on form "**********" at bounding box center [486, 444] width 925 height 387
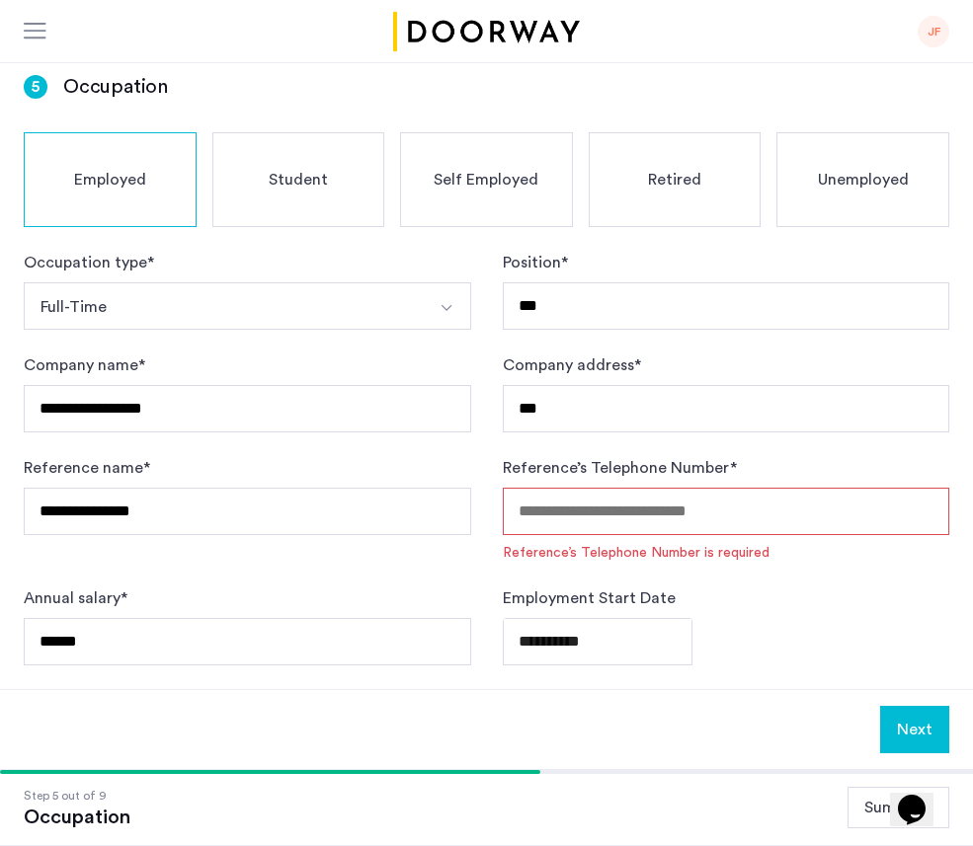
click at [913, 670] on app-occupation "**********" at bounding box center [486, 409] width 973 height 720
click at [679, 523] on input "Reference’s Telephone Number *" at bounding box center [726, 511] width 447 height 47
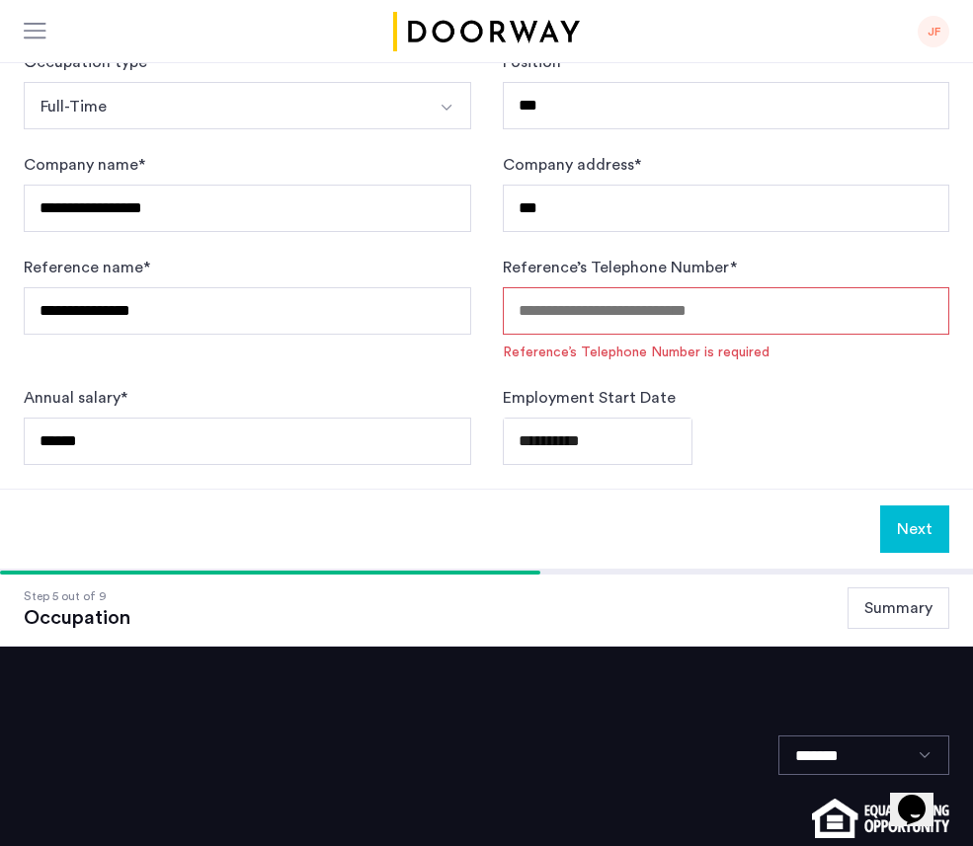
click at [585, 331] on input "Reference’s Telephone Number *" at bounding box center [726, 310] width 447 height 47
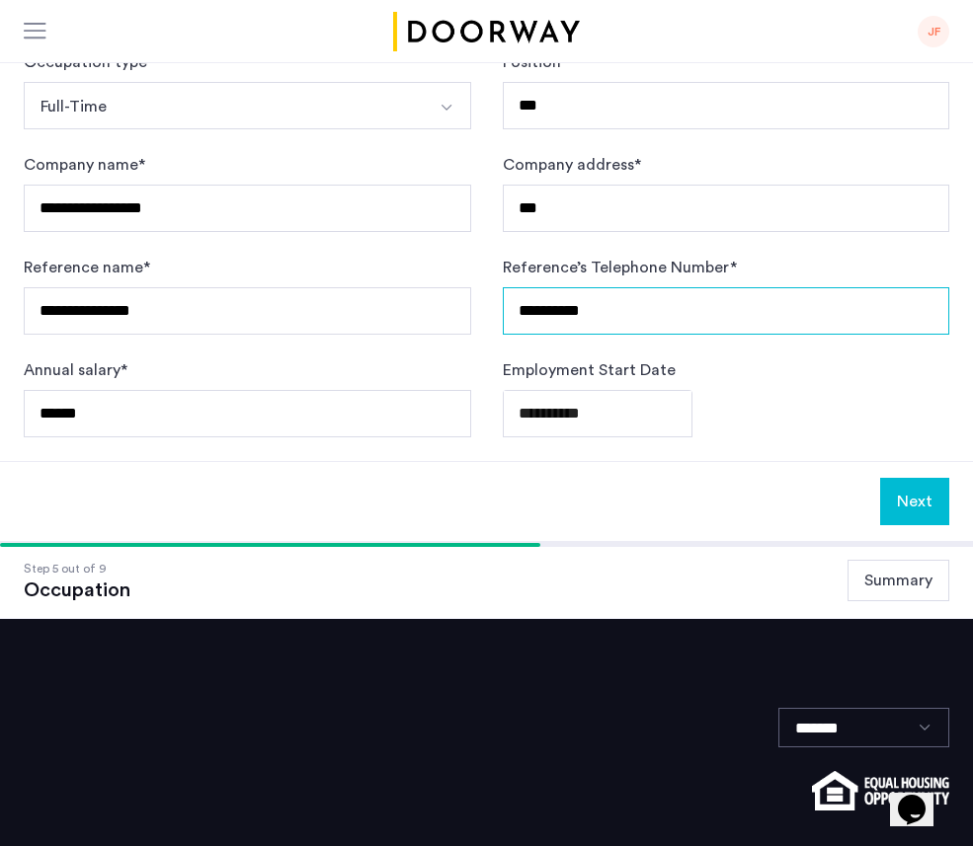
type input "**********"
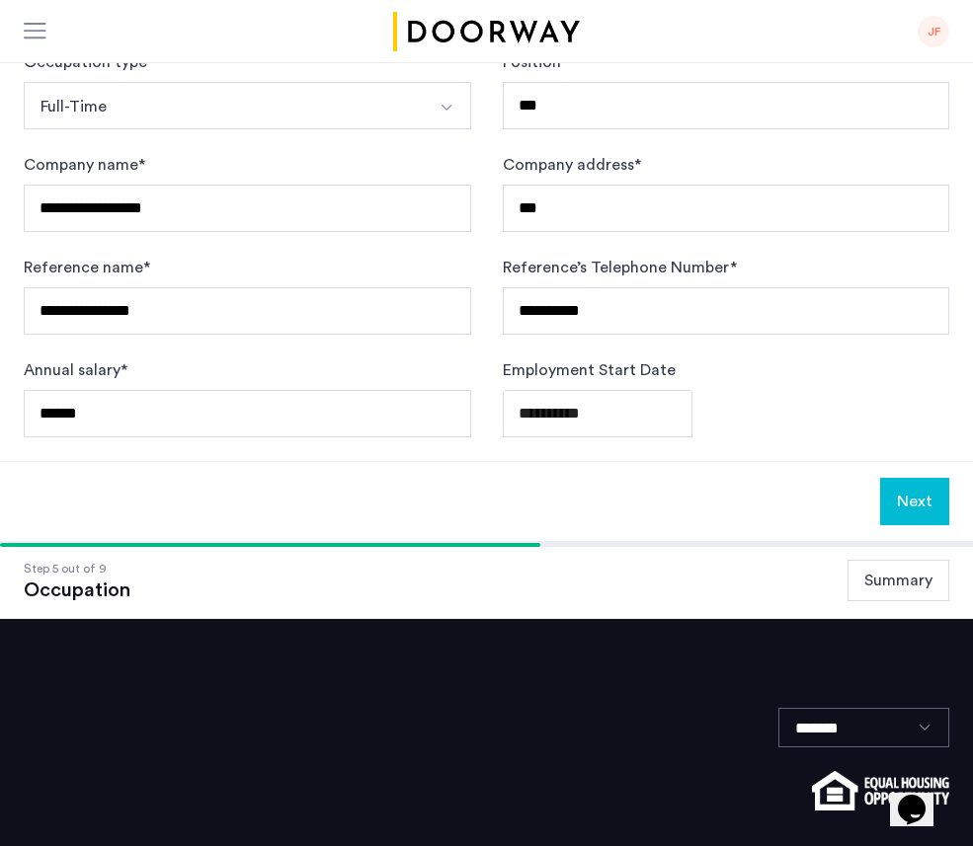
click at [912, 528] on div "Next" at bounding box center [486, 501] width 973 height 80
click at [892, 508] on button "Next" at bounding box center [914, 501] width 69 height 47
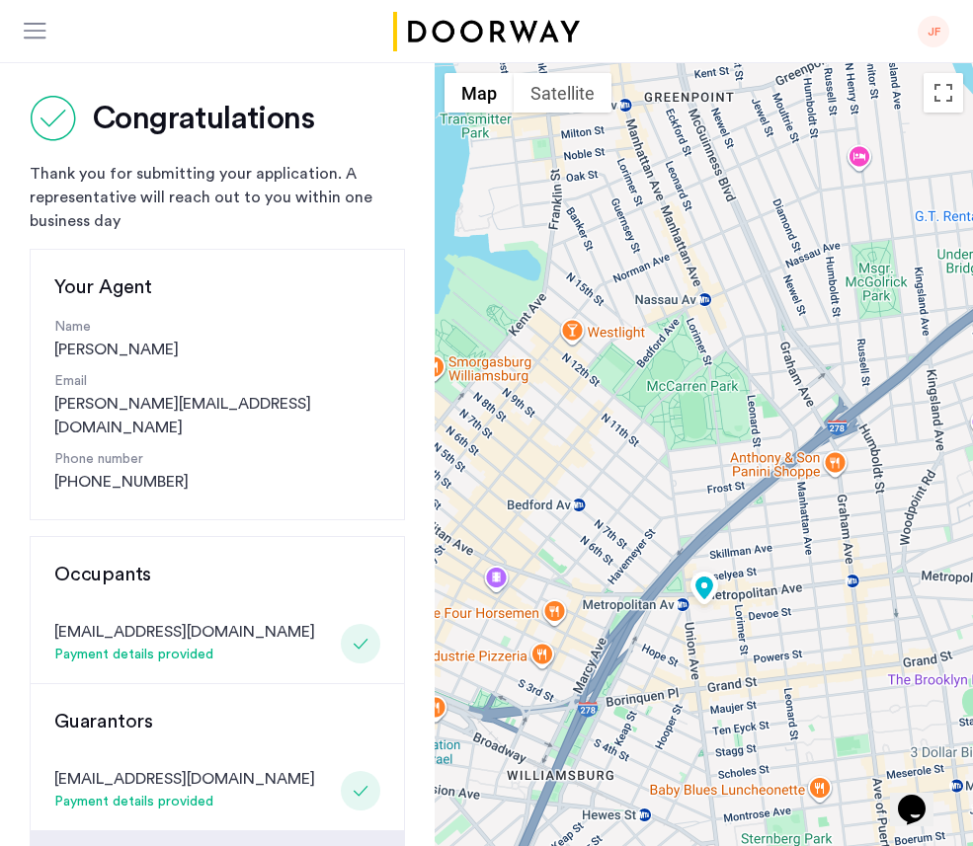
drag, startPoint x: 154, startPoint y: 359, endPoint x: 41, endPoint y: 358, distance: 112.6
click at [41, 358] on div "Your Agent Name [PERSON_NAME] Email [PERSON_NAME][EMAIL_ADDRESS][DOMAIN_NAME] P…" at bounding box center [217, 385] width 375 height 272
copy div "[PERSON_NAME]"
